Goal: Information Seeking & Learning: Learn about a topic

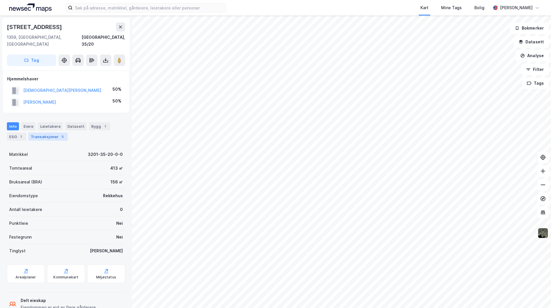
click at [46, 133] on div "Transaksjoner 5" at bounding box center [47, 137] width 39 height 8
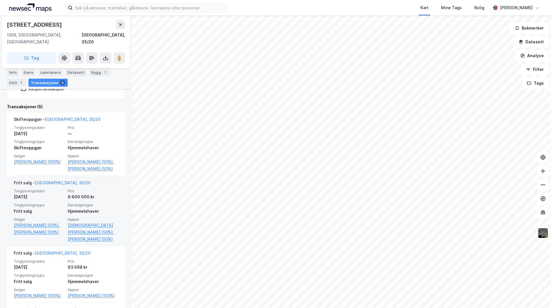
scroll to position [172, 0]
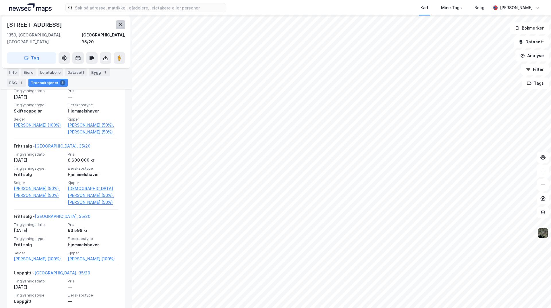
click at [120, 25] on icon at bounding box center [120, 24] width 5 height 5
